Goal: Transaction & Acquisition: Download file/media

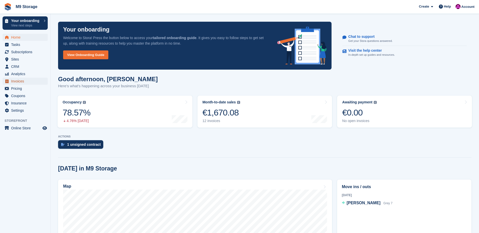
click at [15, 82] on span "Invoices" at bounding box center [26, 81] width 30 height 7
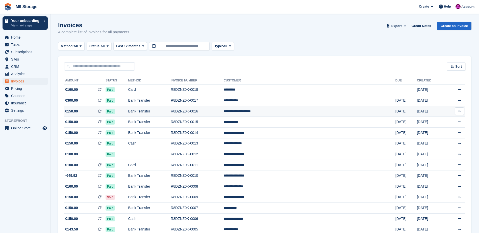
click at [92, 112] on span "€150.00 This is a recurring subscription invoice." at bounding box center [84, 111] width 41 height 5
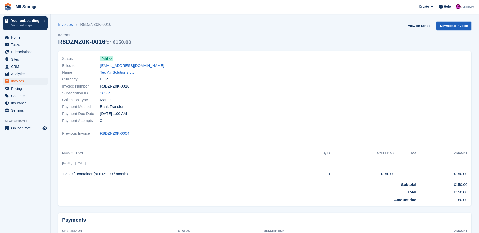
click at [453, 28] on link "Download Invoice" at bounding box center [453, 26] width 35 height 8
